Goal: Task Accomplishment & Management: Use online tool/utility

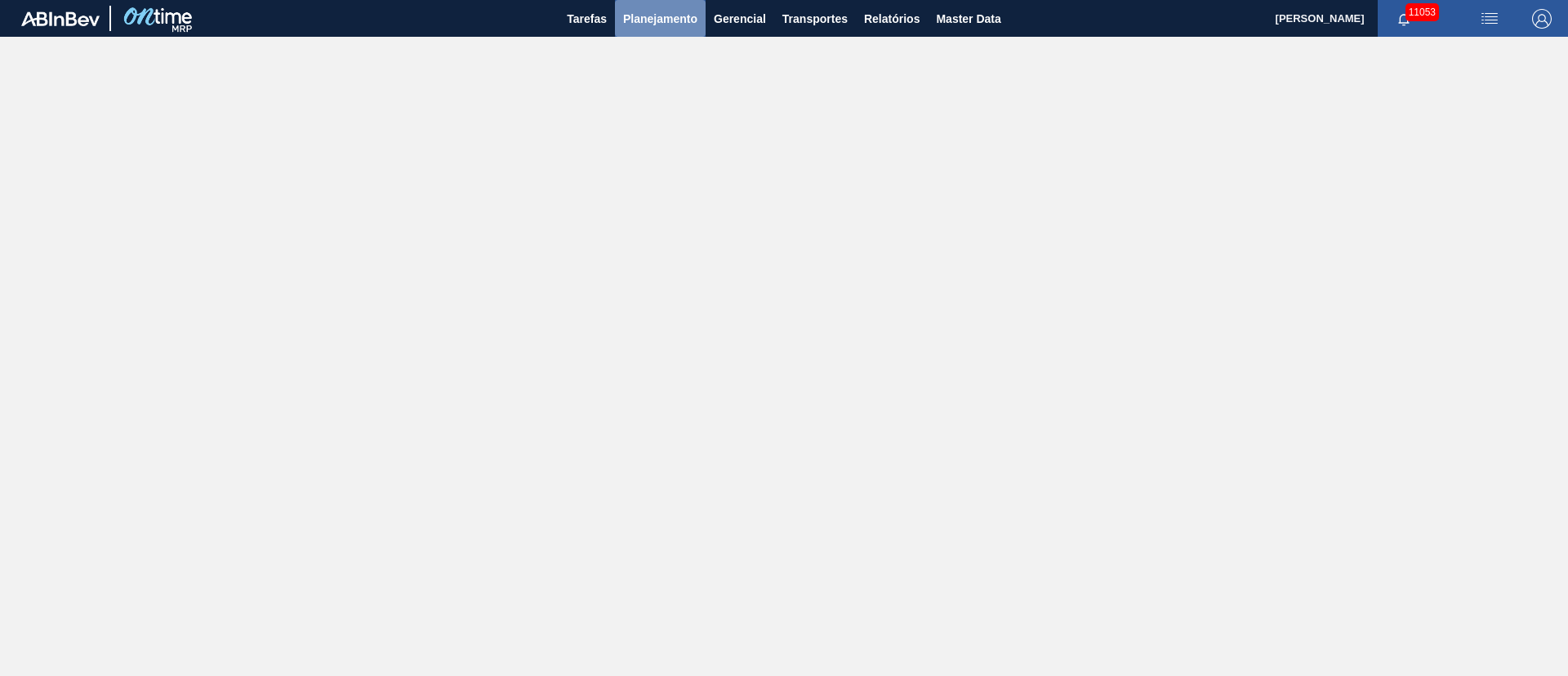
click at [658, 24] on span "Planejamento" at bounding box center [660, 19] width 74 height 20
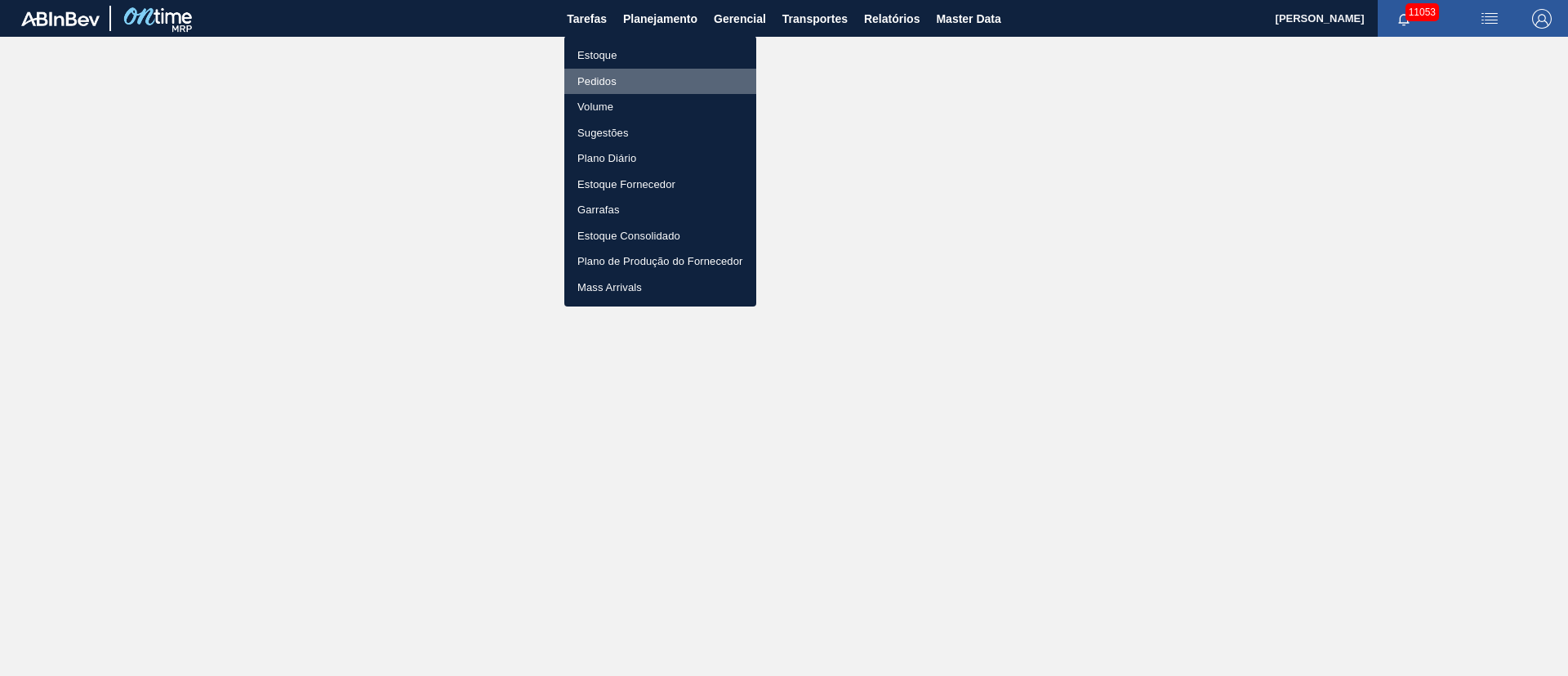
click at [613, 83] on li "Pedidos" at bounding box center [660, 82] width 192 height 26
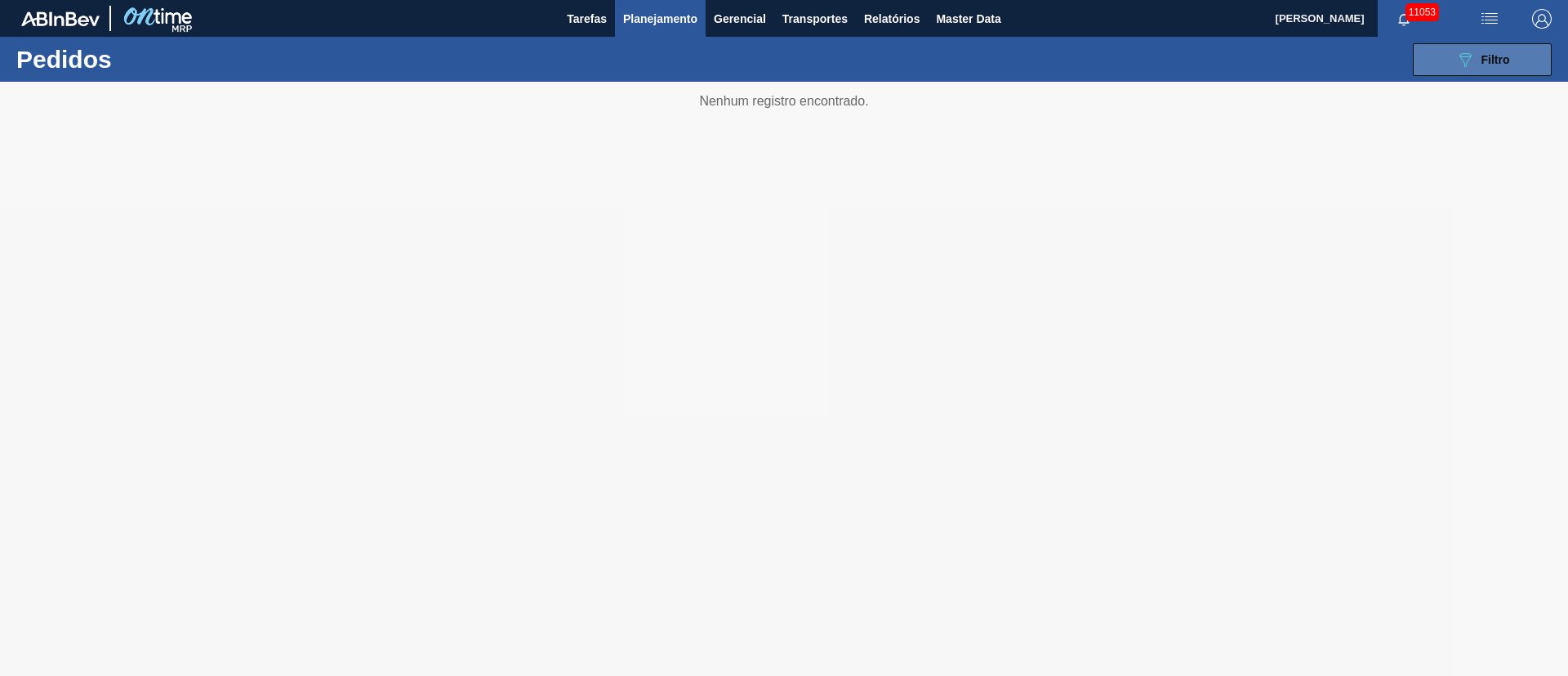
click at [1488, 73] on button "089F7B8B-B2A5-4AFE-B5C0-19BA573D28AC Filtro" at bounding box center [1482, 60] width 139 height 33
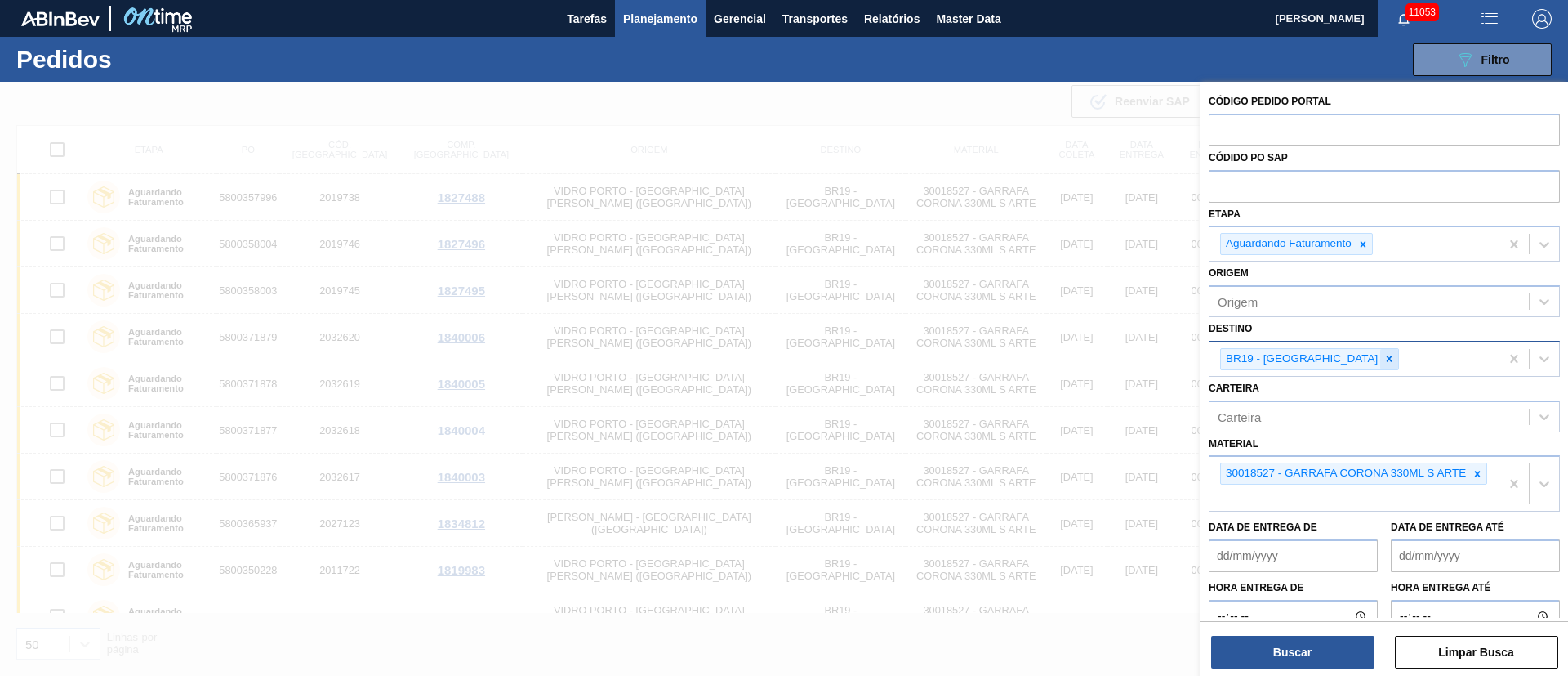
click at [1383, 355] on icon at bounding box center [1389, 358] width 11 height 11
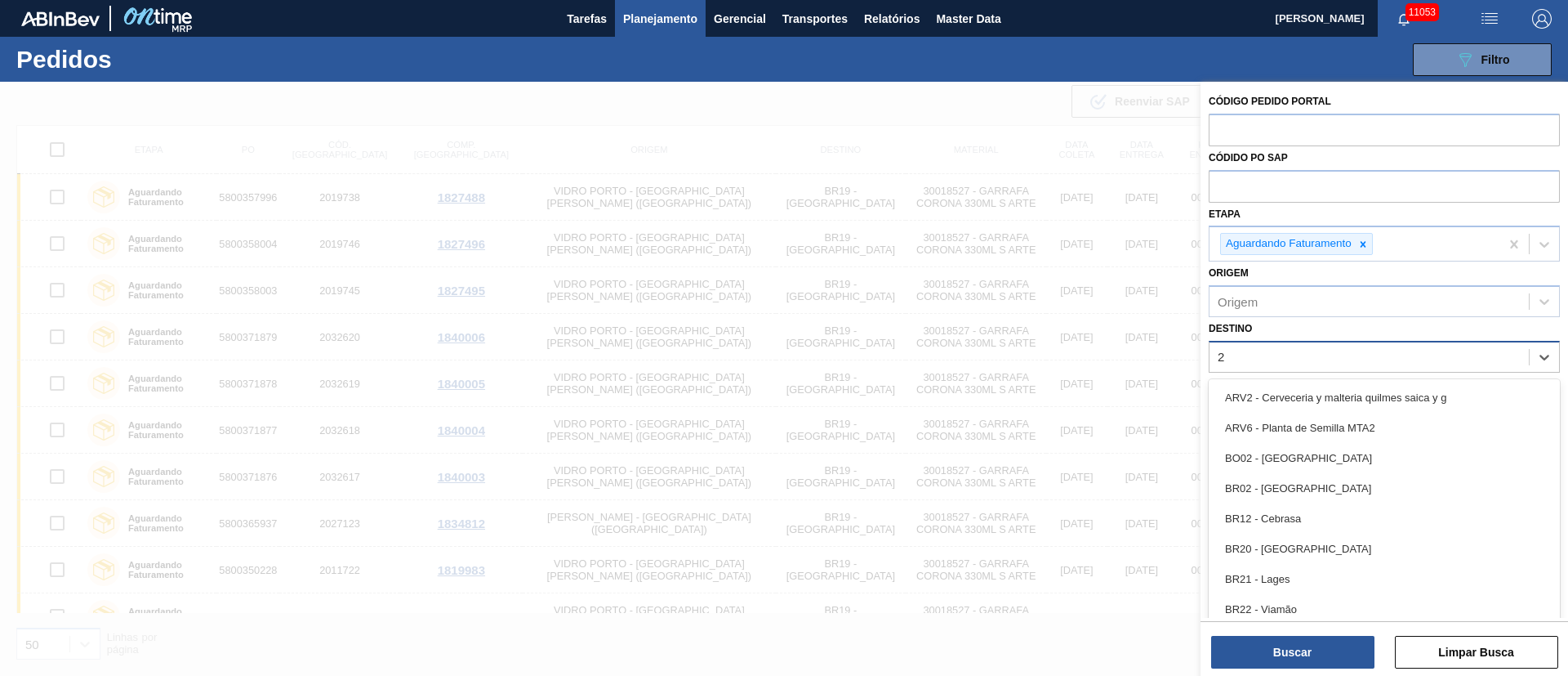
type input "26"
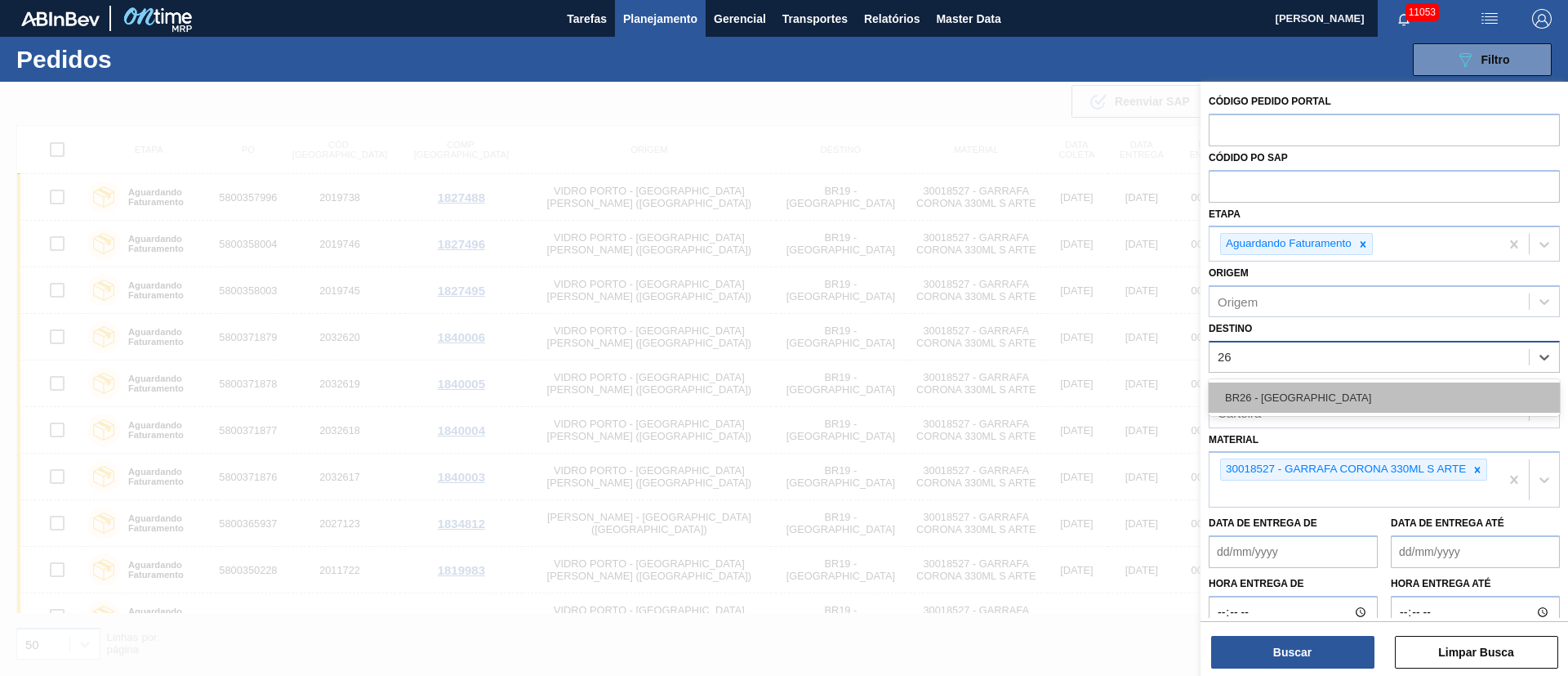
click at [1270, 399] on div "BR26 - [GEOGRAPHIC_DATA]" at bounding box center [1384, 397] width 351 height 30
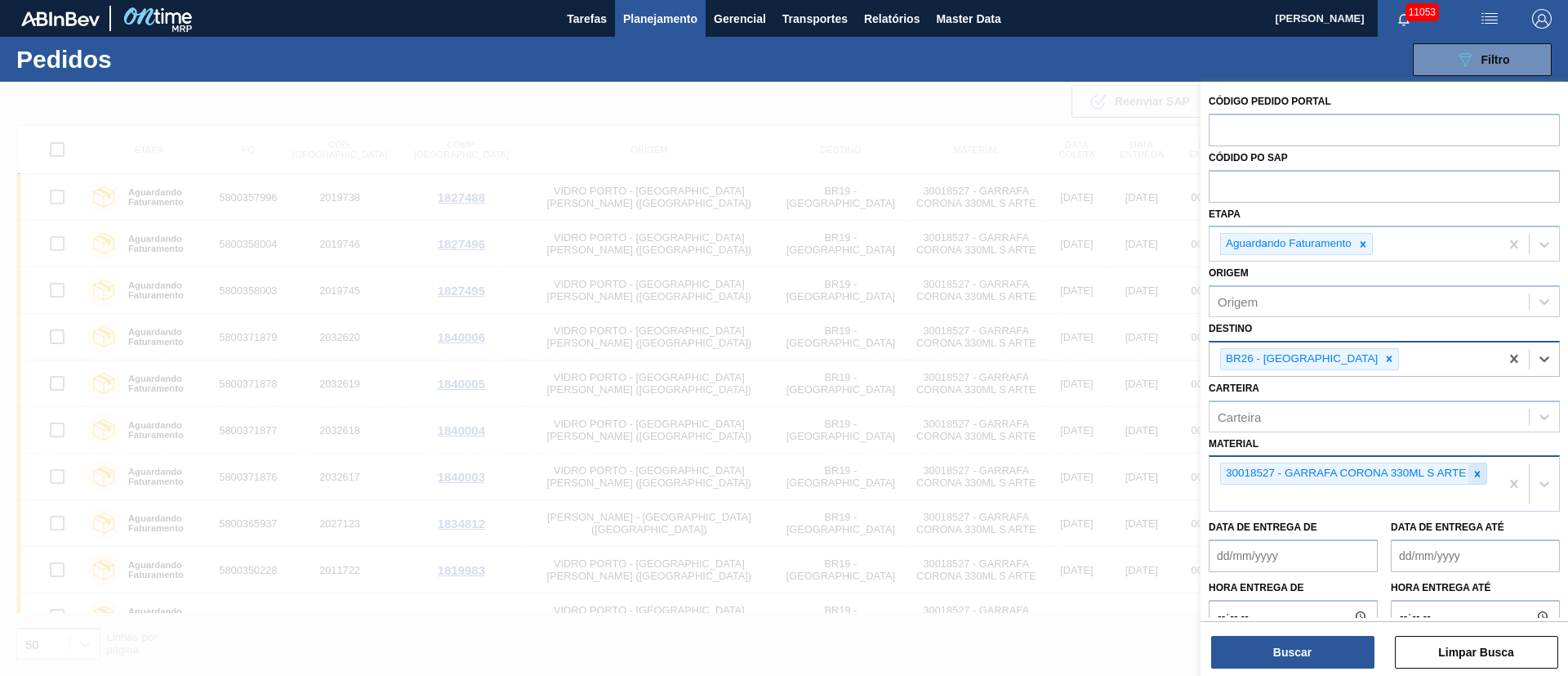
click at [1478, 480] on div at bounding box center [1477, 473] width 18 height 20
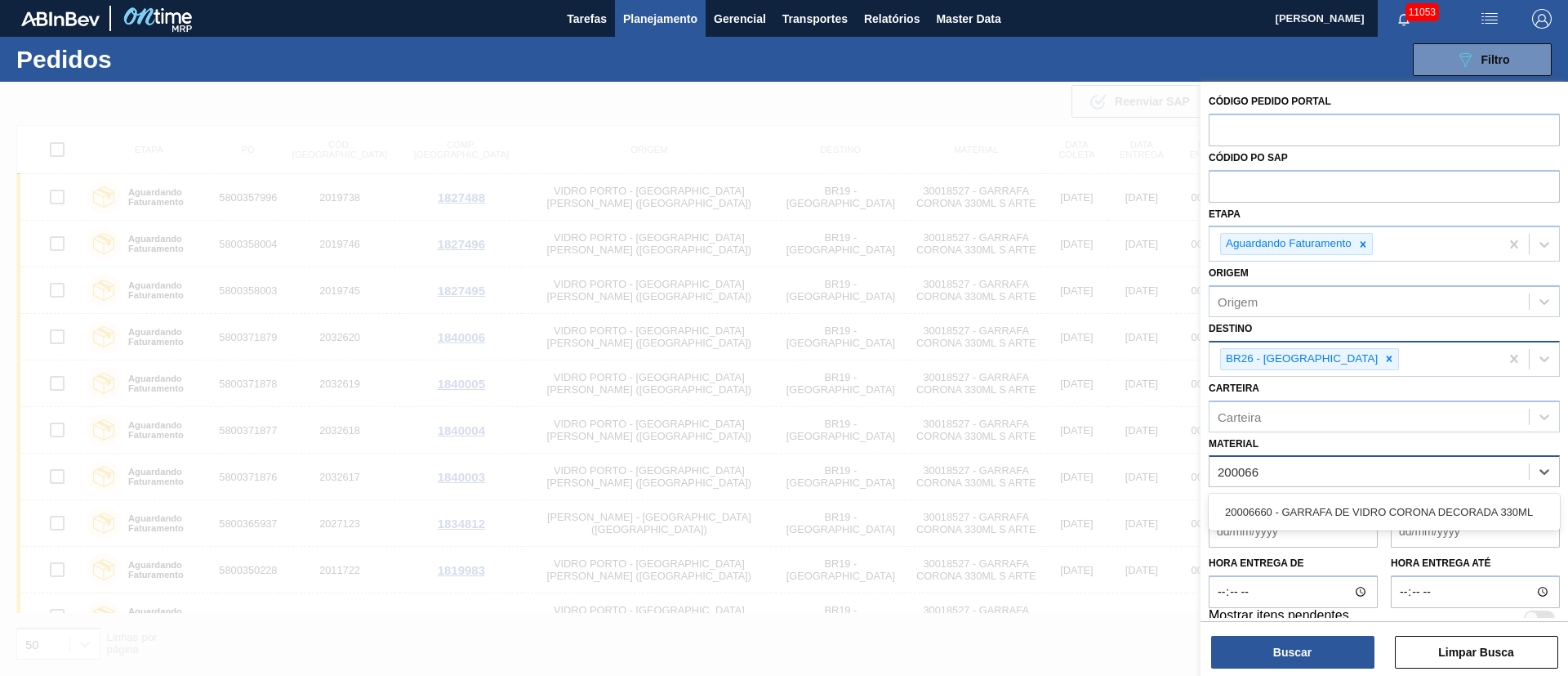
type input "2000666"
click at [1409, 503] on div "20006660 - GARRAFA DE VIDRO CORONA DECORADA 330ML" at bounding box center [1384, 512] width 351 height 30
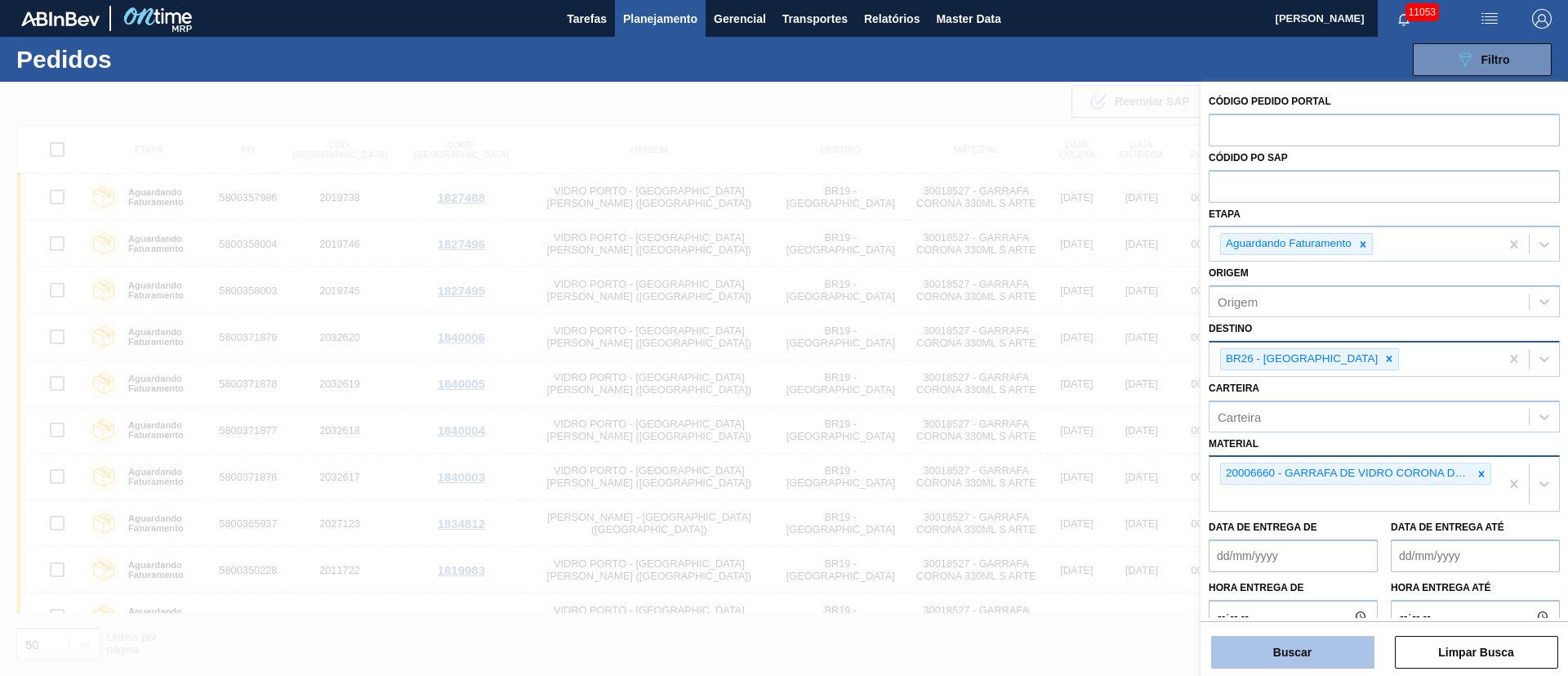
click at [1287, 658] on button "Buscar" at bounding box center [1293, 652] width 164 height 33
